Goal: Information Seeking & Learning: Learn about a topic

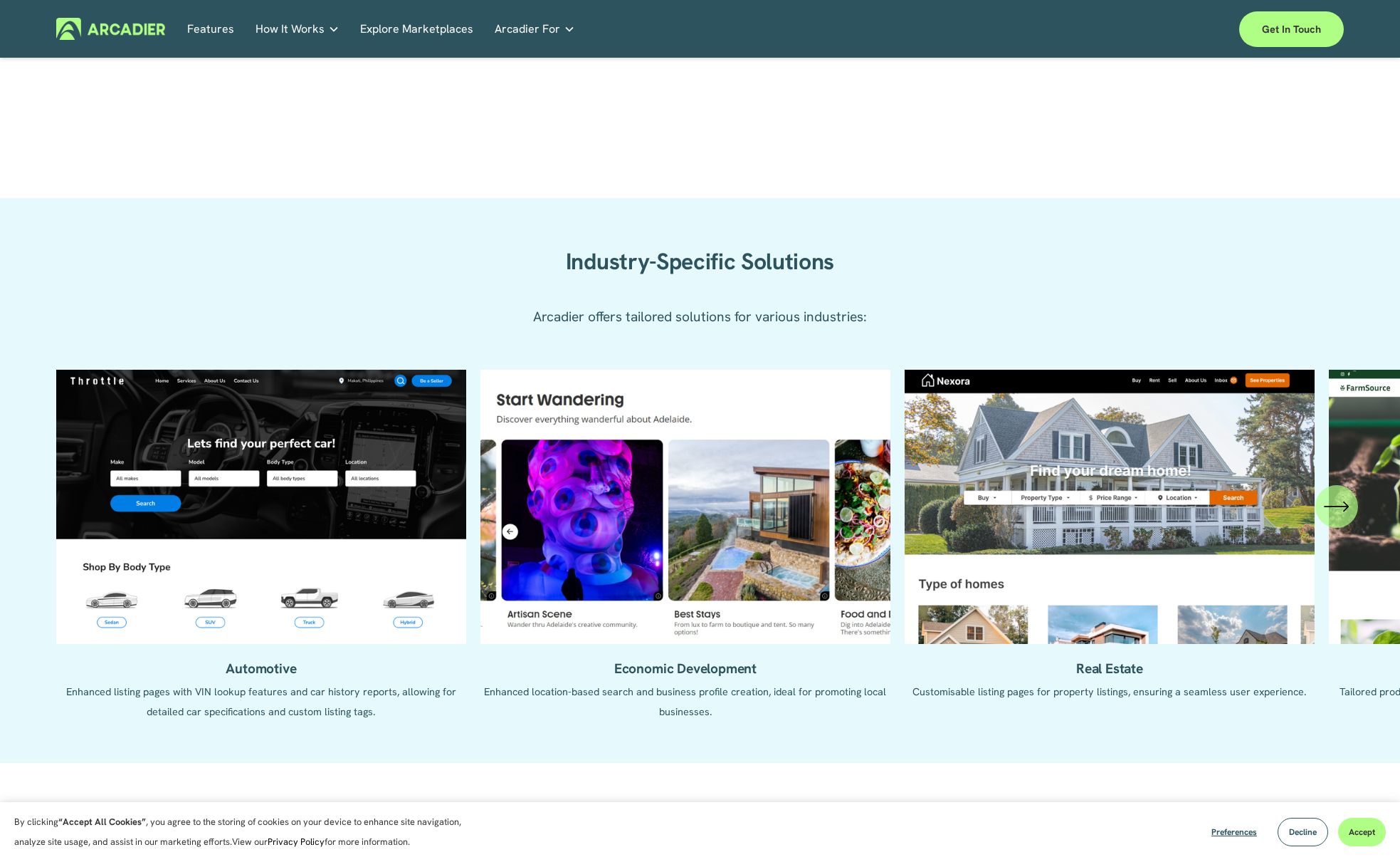
scroll to position [1661, 0]
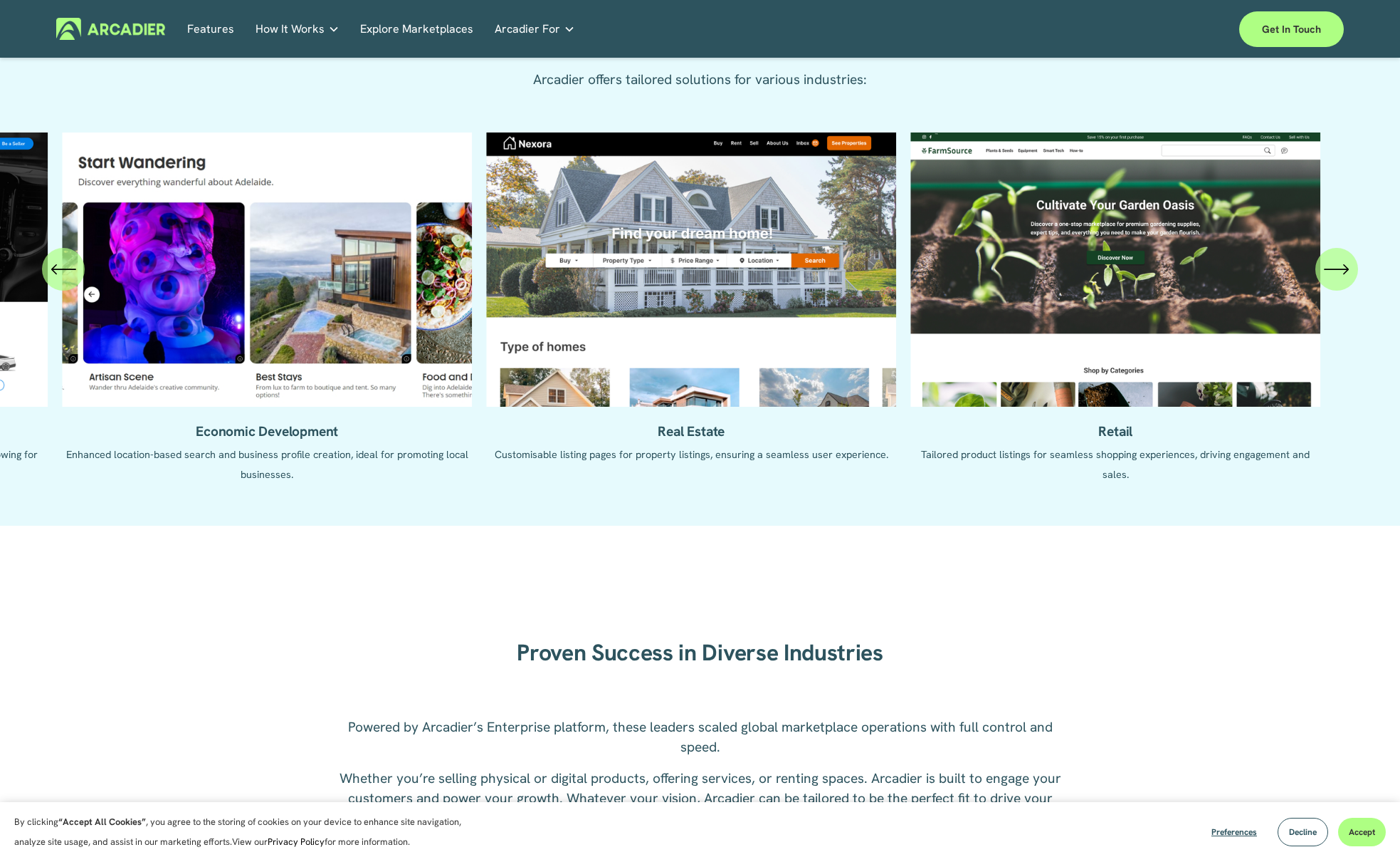
drag, startPoint x: 1153, startPoint y: 286, endPoint x: 296, endPoint y: 394, distance: 863.8
click at [296, 394] on ul "Automotive Enhanced listing pages with VIN lookup features and car history repo…" at bounding box center [700, 318] width 1288 height 372
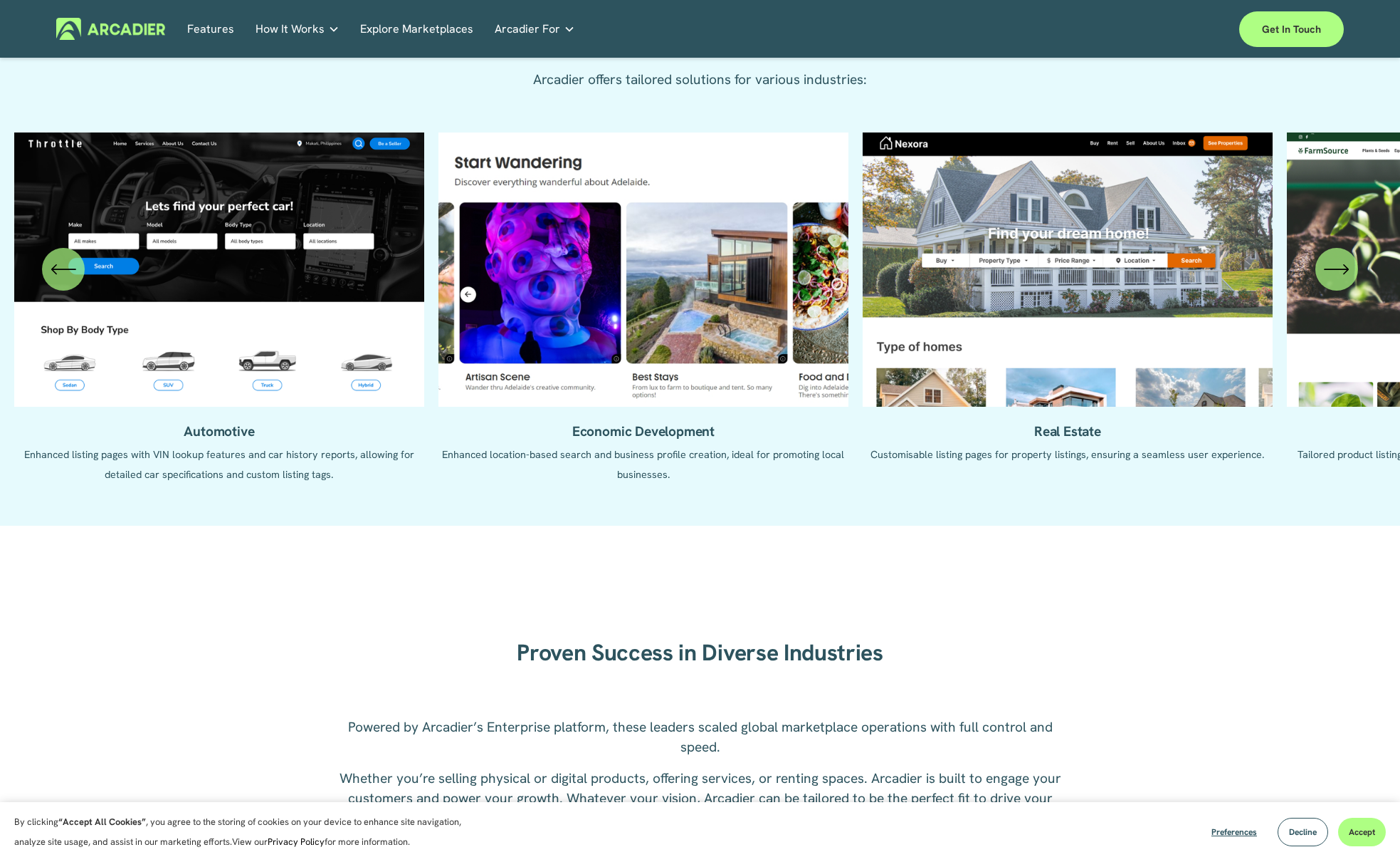
drag, startPoint x: 571, startPoint y: 308, endPoint x: 1183, endPoint y: 293, distance: 612.2
click at [1181, 294] on ul "Automotive Enhanced listing pages with VIN lookup features and car history repo…" at bounding box center [700, 318] width 1288 height 372
click at [985, 268] on ul "Automotive Enhanced listing pages with VIN lookup features and car history repo…" at bounding box center [700, 318] width 1288 height 372
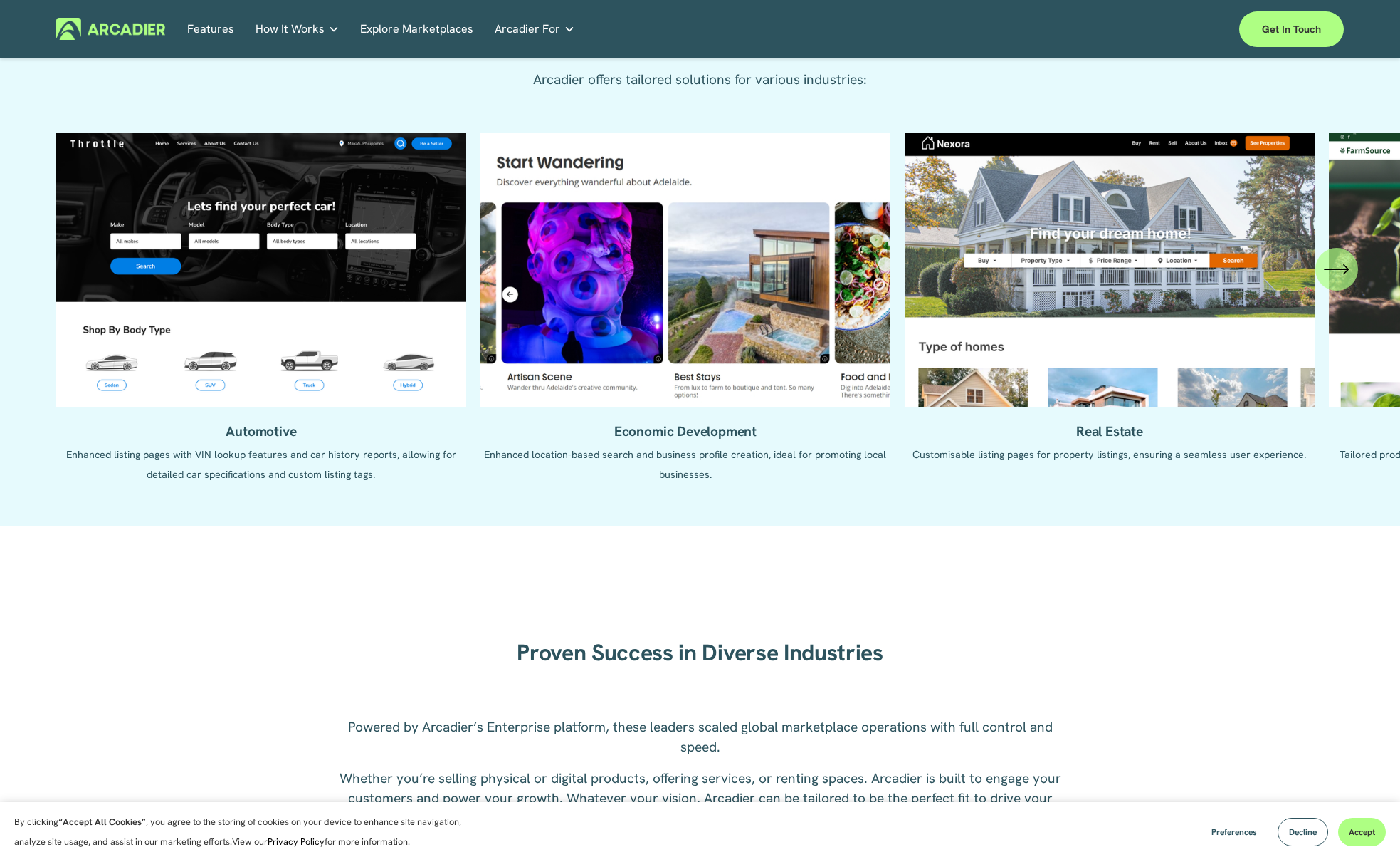
click at [1047, 173] on ul "Automotive Enhanced listing pages with VIN lookup features and car history repo…" at bounding box center [700, 318] width 1288 height 372
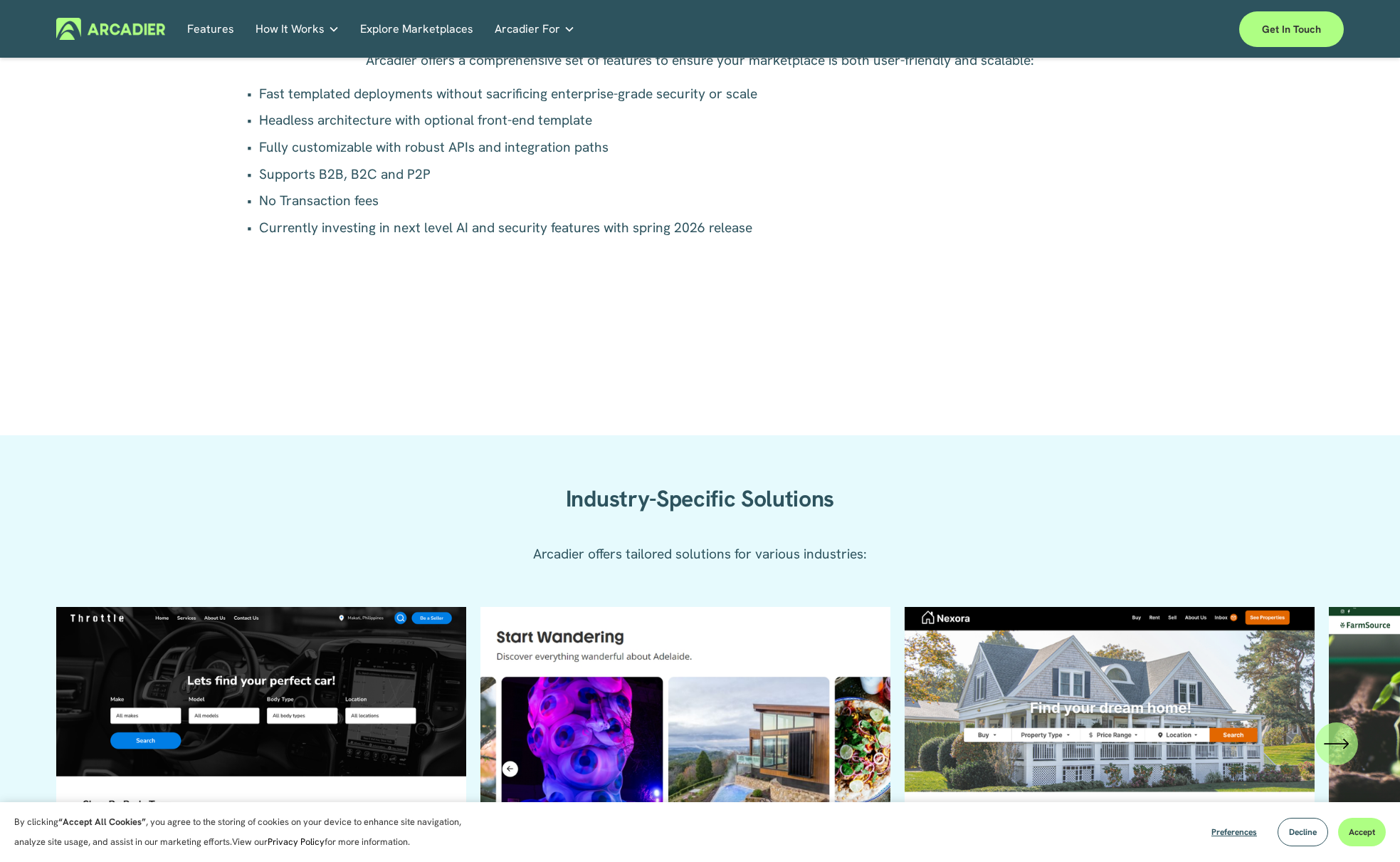
scroll to position [0, 0]
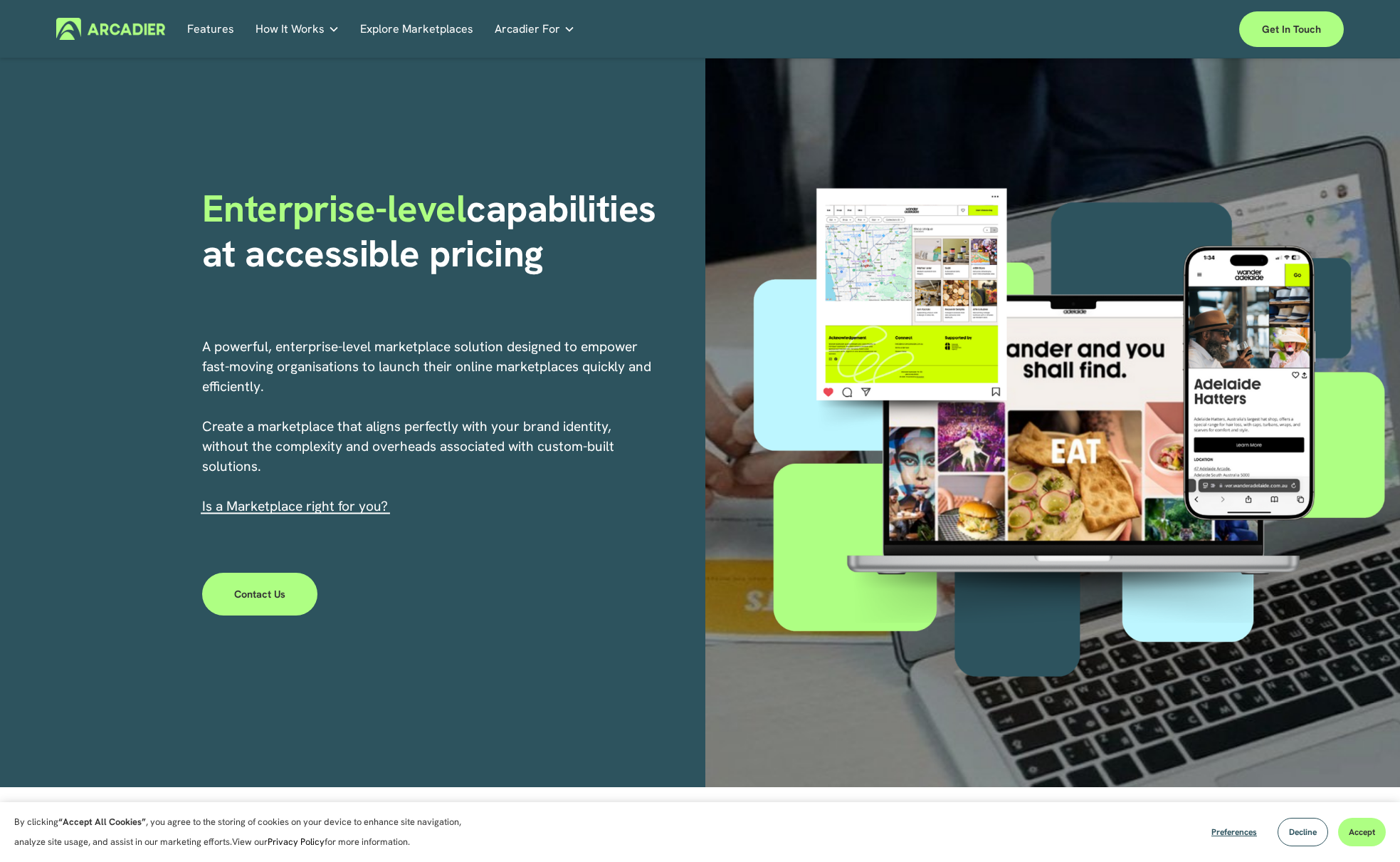
click at [390, 30] on link "Explore Marketplaces" at bounding box center [417, 29] width 113 height 22
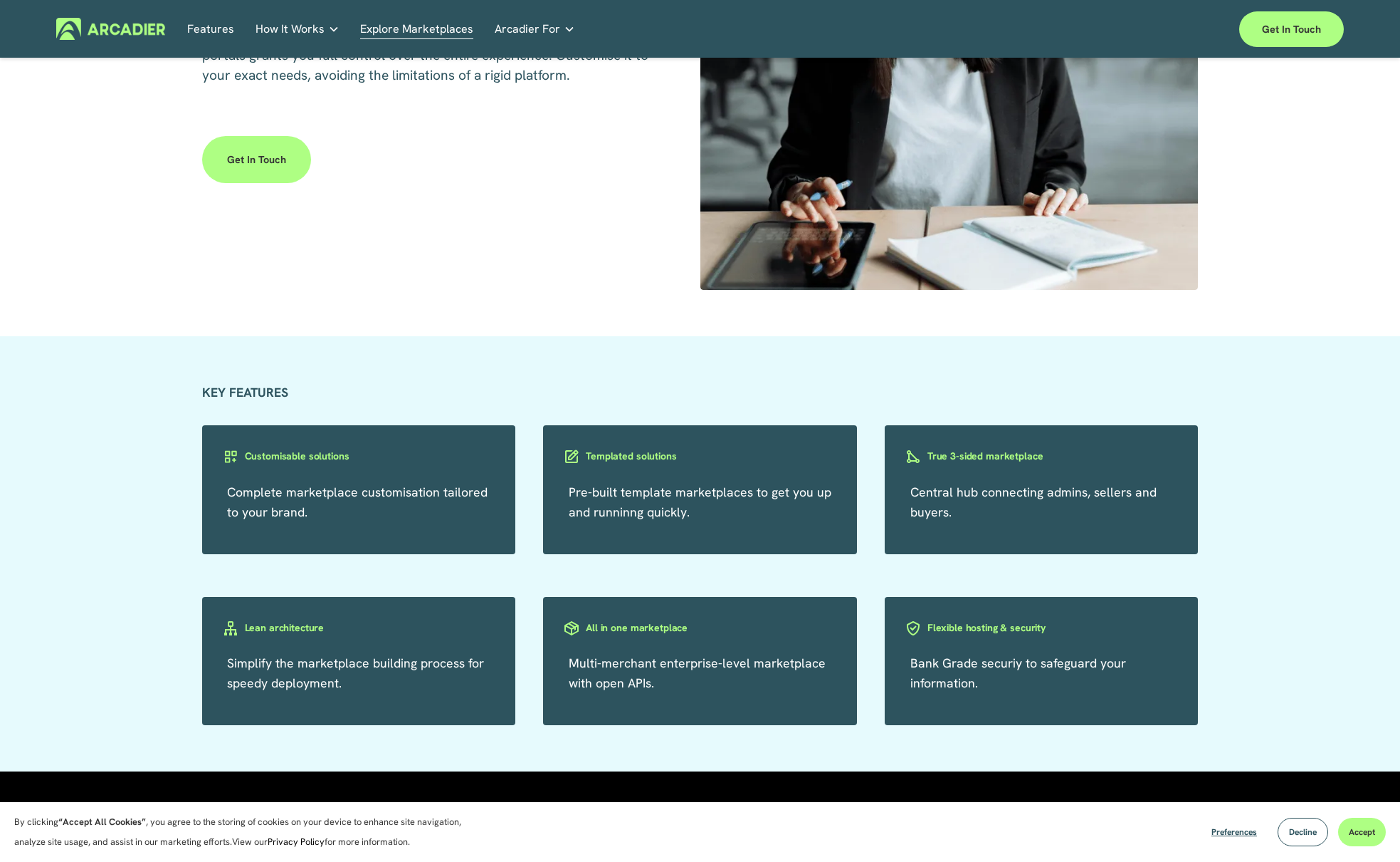
scroll to position [2356, 0]
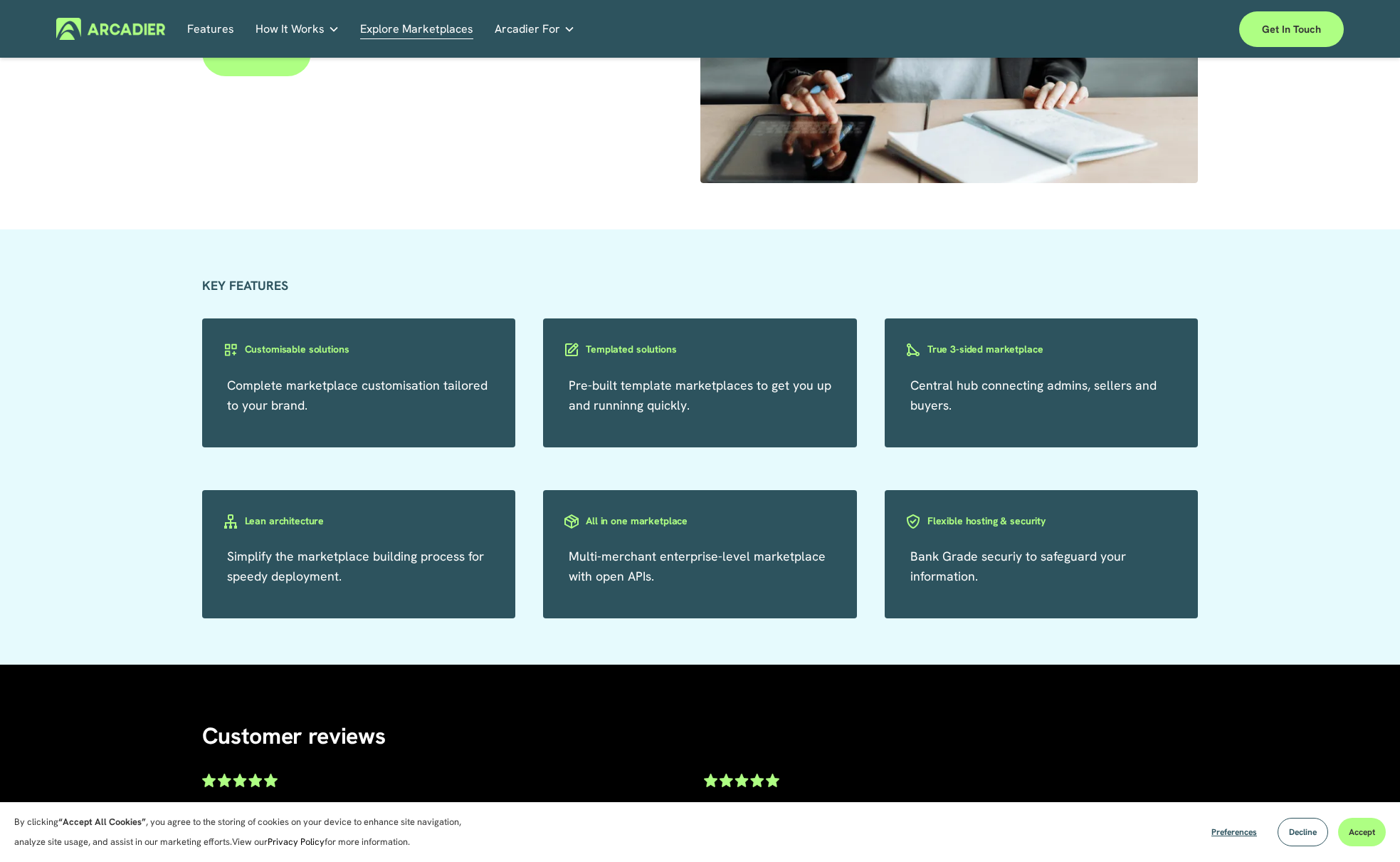
click at [645, 350] on h3 "Templated solutions" at bounding box center [631, 349] width 90 height 14
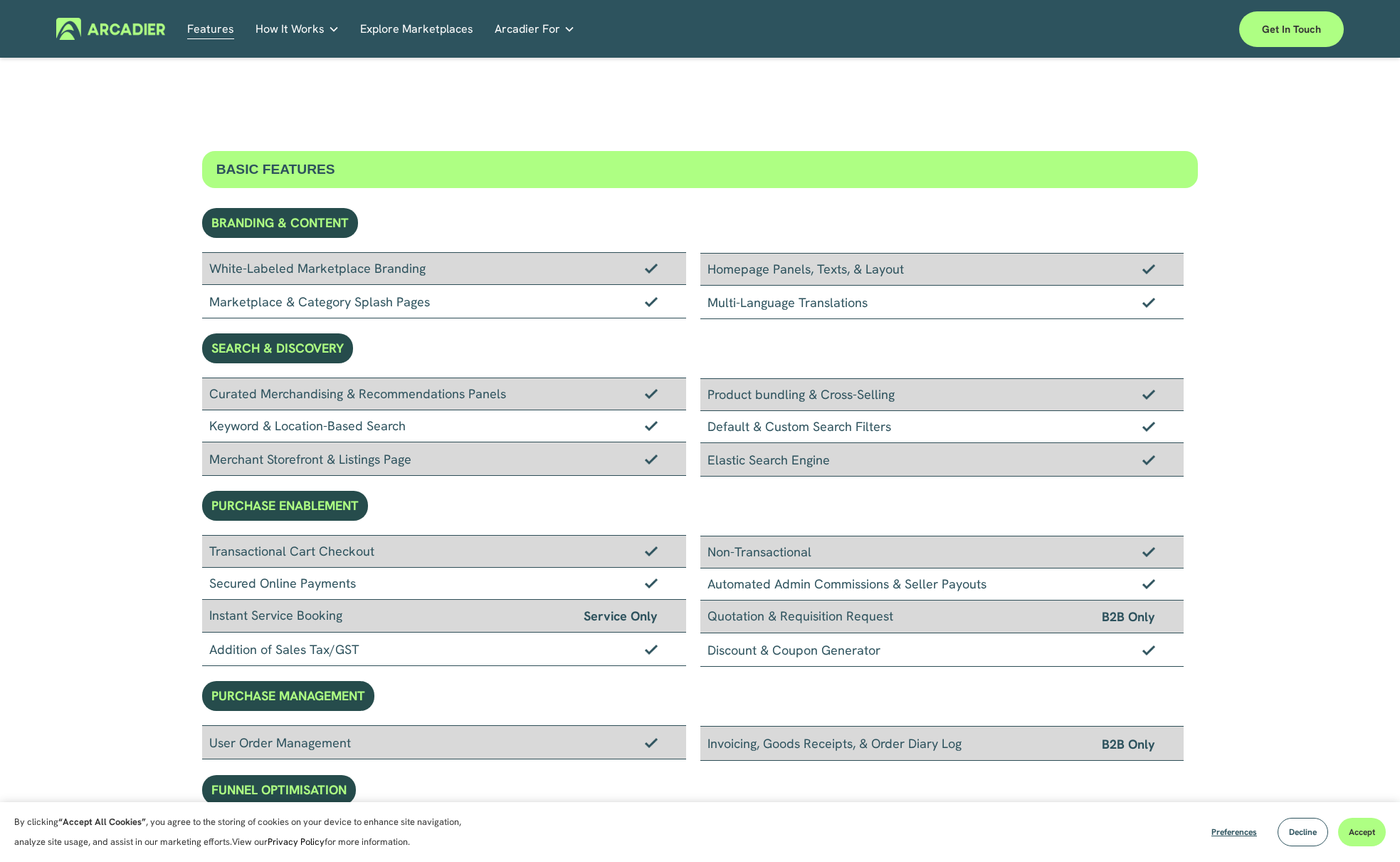
click at [409, 28] on link "Explore Marketplaces" at bounding box center [417, 29] width 113 height 22
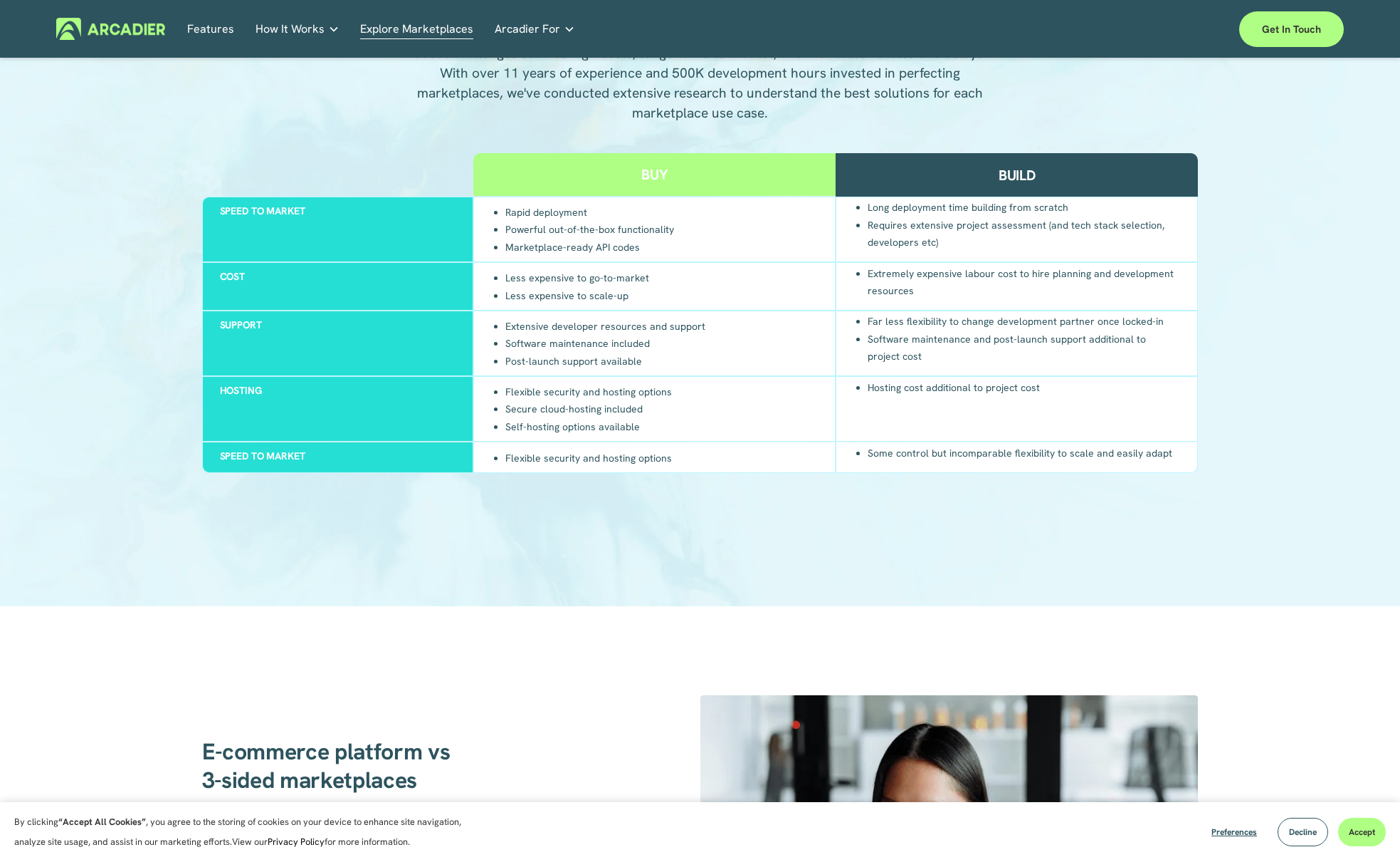
scroll to position [1425, 0]
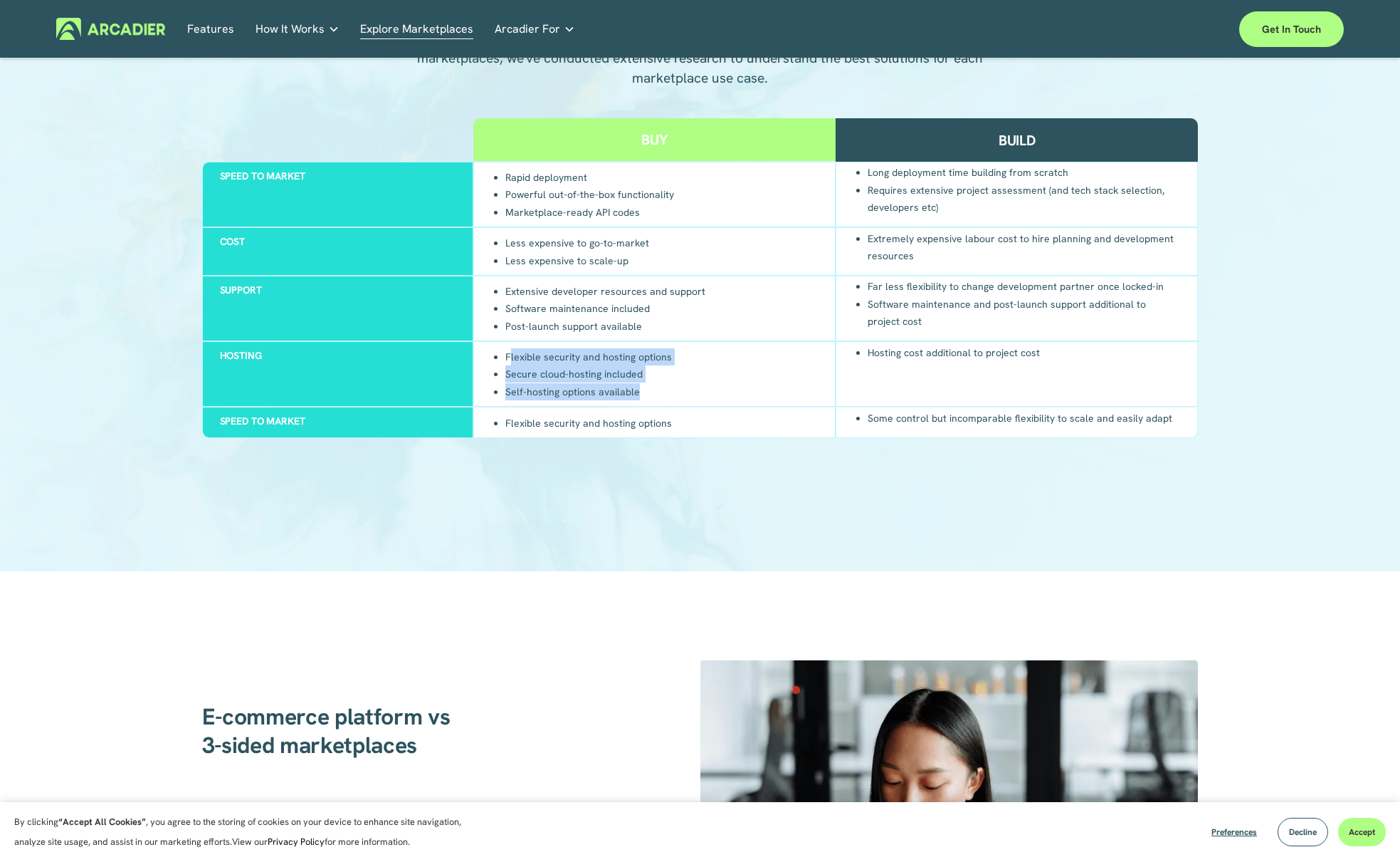
drag, startPoint x: 511, startPoint y: 351, endPoint x: 725, endPoint y: 394, distance: 218.3
click at [725, 394] on div "Flexible security and hosting options Secure cloud-hosting included Self-hostin…" at bounding box center [654, 373] width 363 height 66
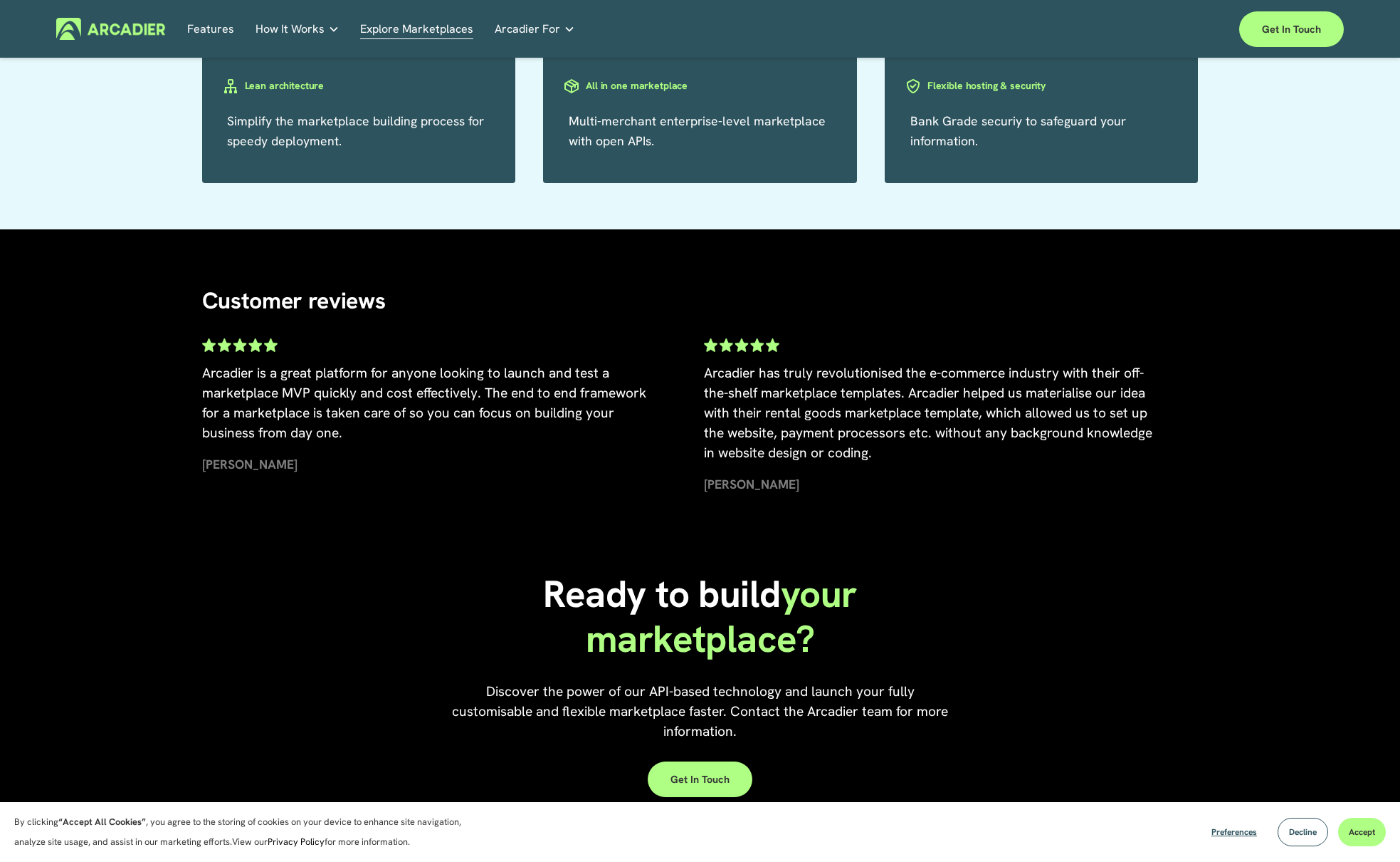
scroll to position [3068, 0]
